Goal: Find specific page/section: Find specific page/section

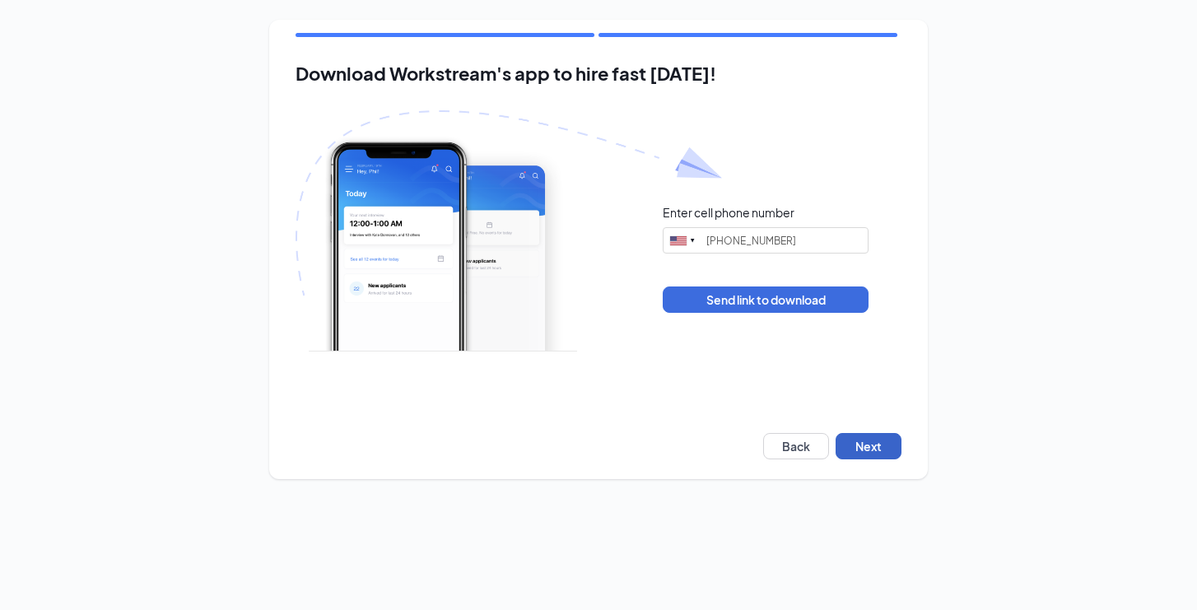
click at [869, 450] on button "Next" at bounding box center [868, 446] width 66 height 26
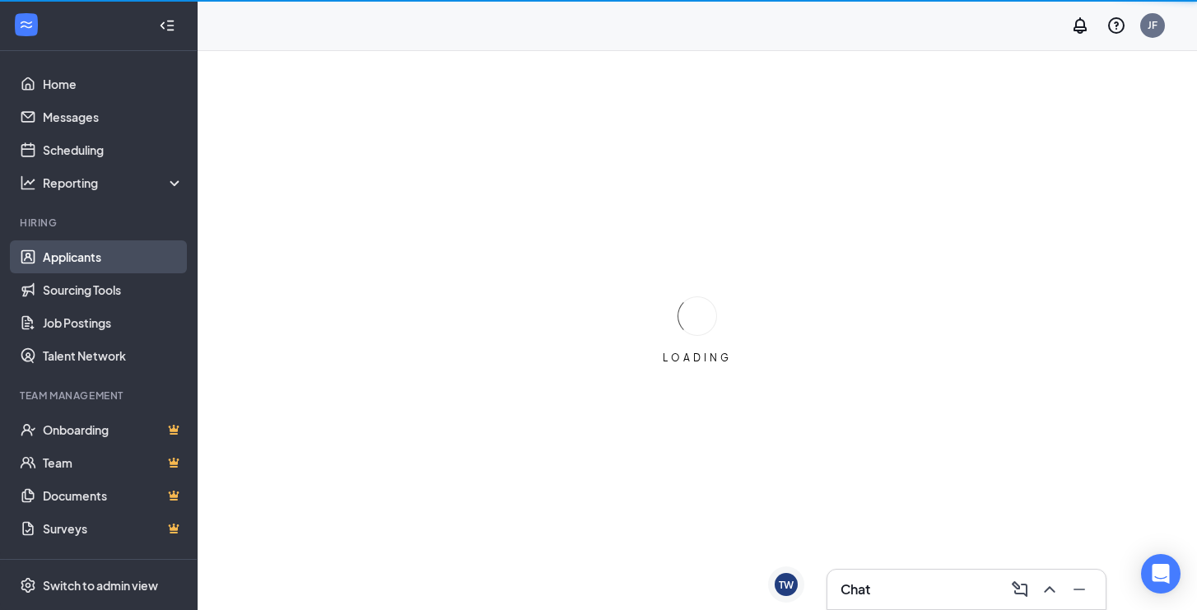
click at [75, 263] on link "Applicants" at bounding box center [113, 256] width 141 height 33
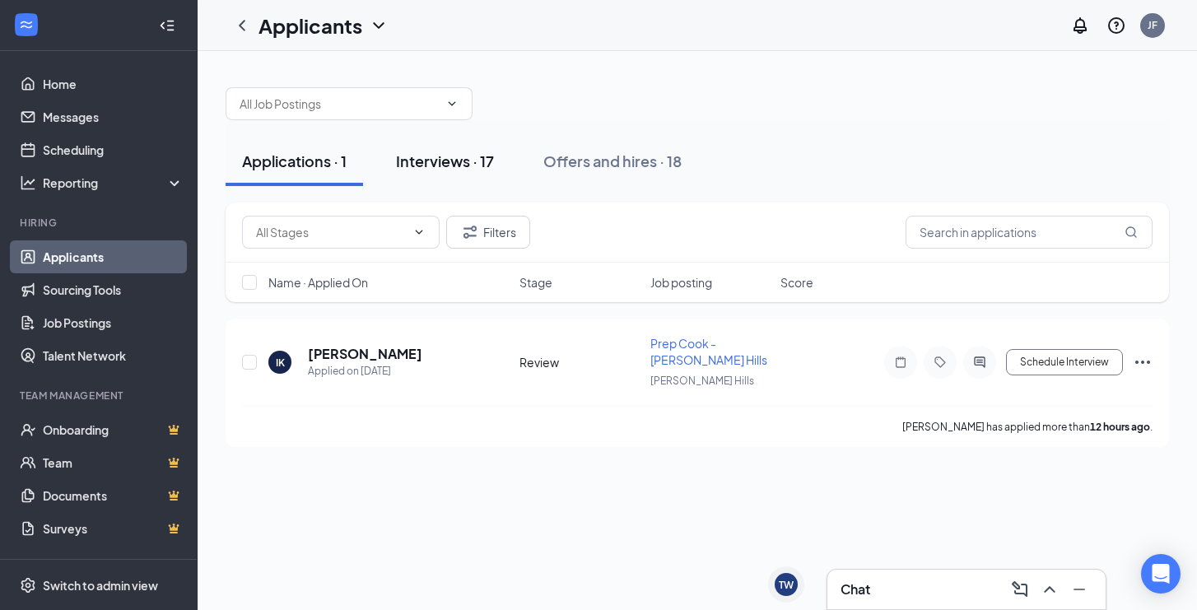
click at [472, 161] on div "Interviews · 17" at bounding box center [445, 161] width 98 height 21
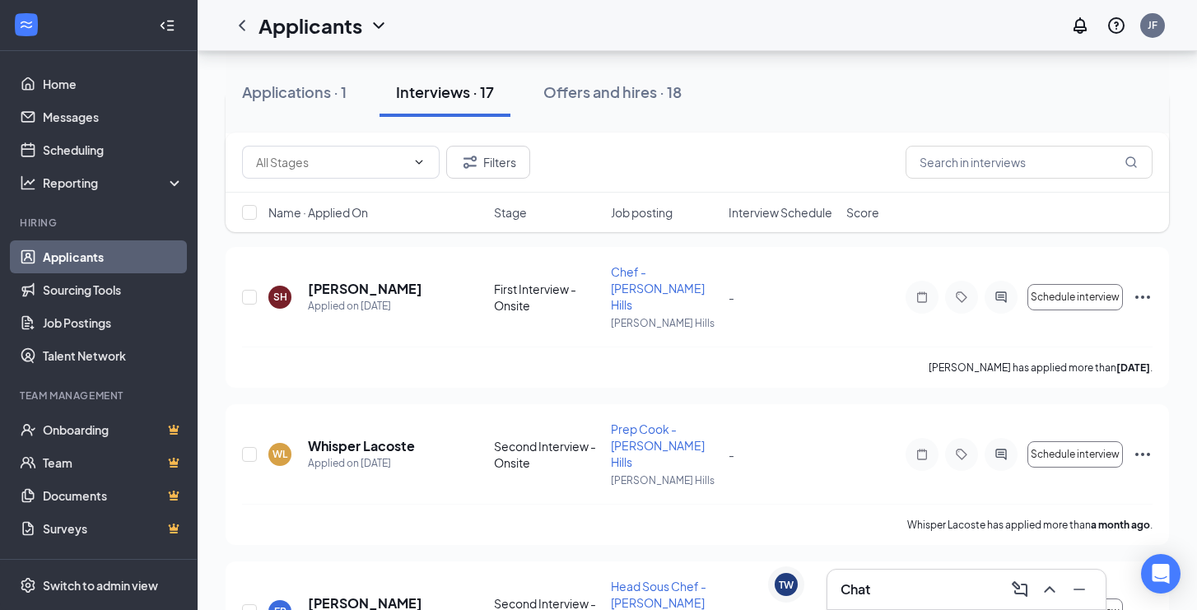
scroll to position [2171, 0]
